Goal: Information Seeking & Learning: Learn about a topic

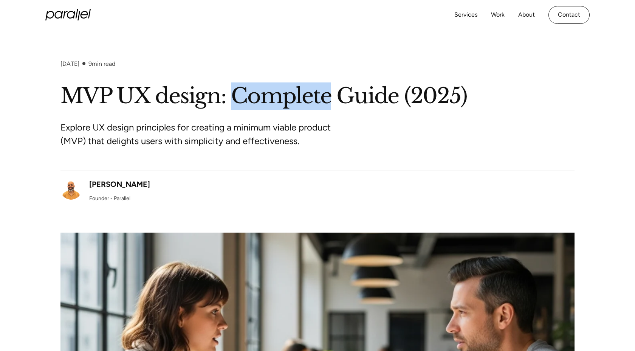
click at [475, 146] on div "Explore UX design principles for creating a minimum viable product (MVP) that d…" at bounding box center [317, 140] width 514 height 60
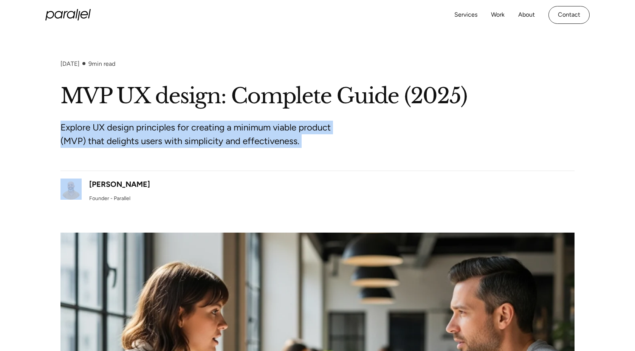
click at [475, 146] on div "Explore UX design principles for creating a minimum viable product (MVP) that d…" at bounding box center [317, 140] width 514 height 60
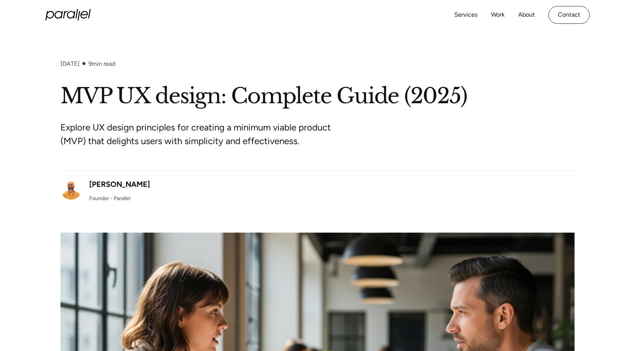
click at [523, 94] on h1 "MVP UX design: Complete Guide (2025)" at bounding box center [317, 96] width 514 height 28
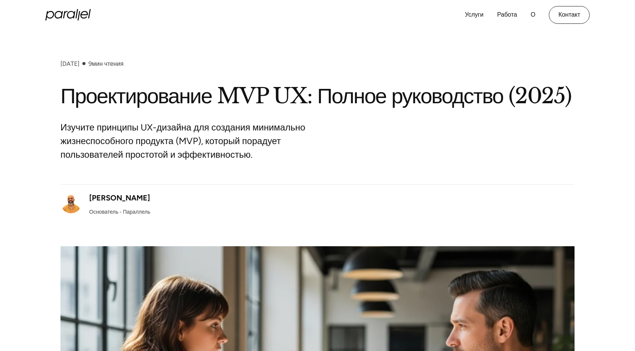
drag, startPoint x: 121, startPoint y: 63, endPoint x: 117, endPoint y: 65, distance: 3.9
click at [117, 65] on div "[DATE] 9 мин чтения" at bounding box center [317, 71] width 514 height 22
drag, startPoint x: 126, startPoint y: 63, endPoint x: 168, endPoint y: 66, distance: 41.7
click at [168, 66] on div "[DATE] 9 мин чтения" at bounding box center [317, 71] width 514 height 22
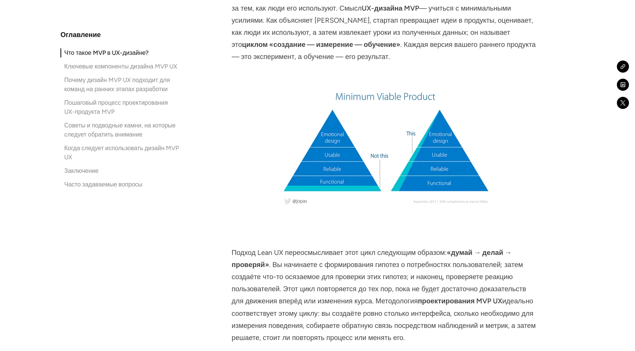
scroll to position [1127, 0]
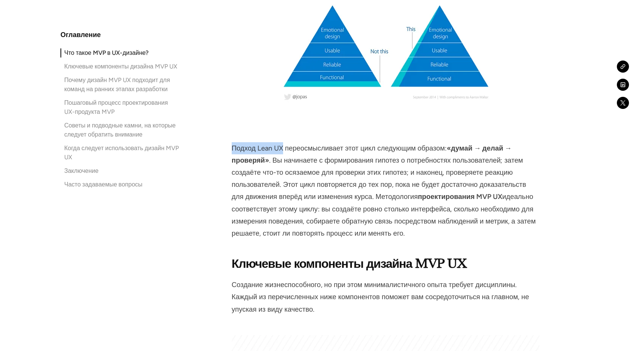
drag, startPoint x: 283, startPoint y: 178, endPoint x: 230, endPoint y: 178, distance: 53.3
copy font "Подход Lean UX"
